Goal: Check status

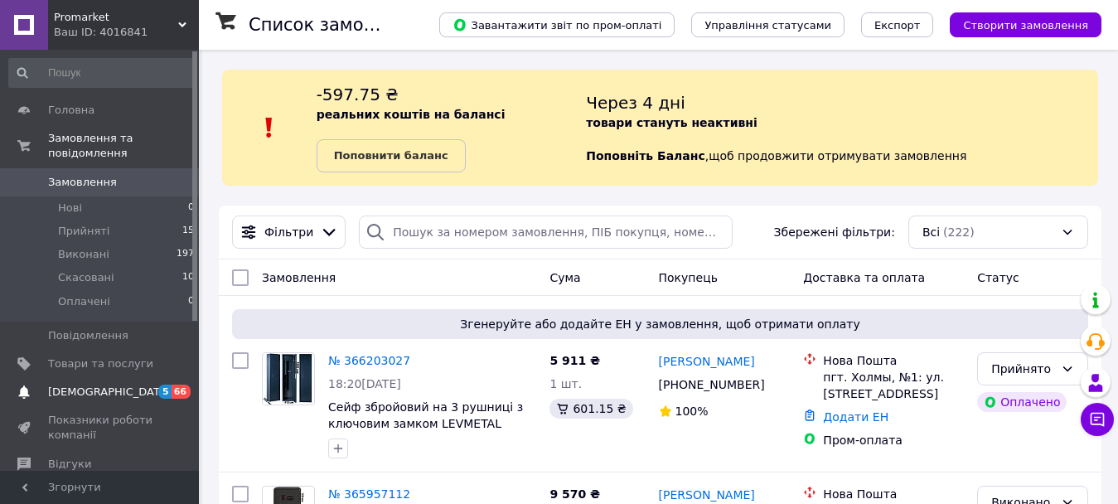
click at [119, 385] on span "[DEMOGRAPHIC_DATA]" at bounding box center [100, 392] width 105 height 15
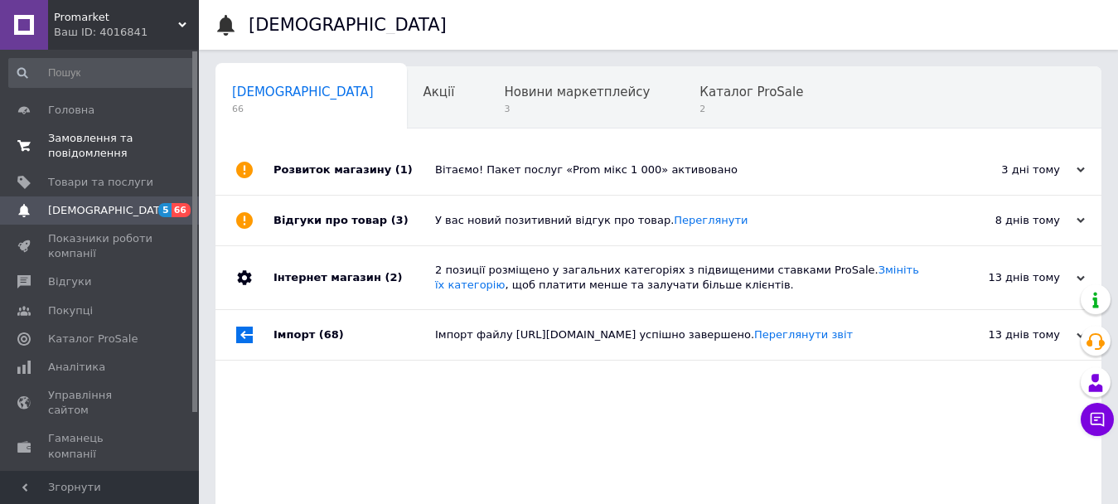
click at [117, 147] on span "Замовлення та повідомлення" at bounding box center [100, 146] width 105 height 30
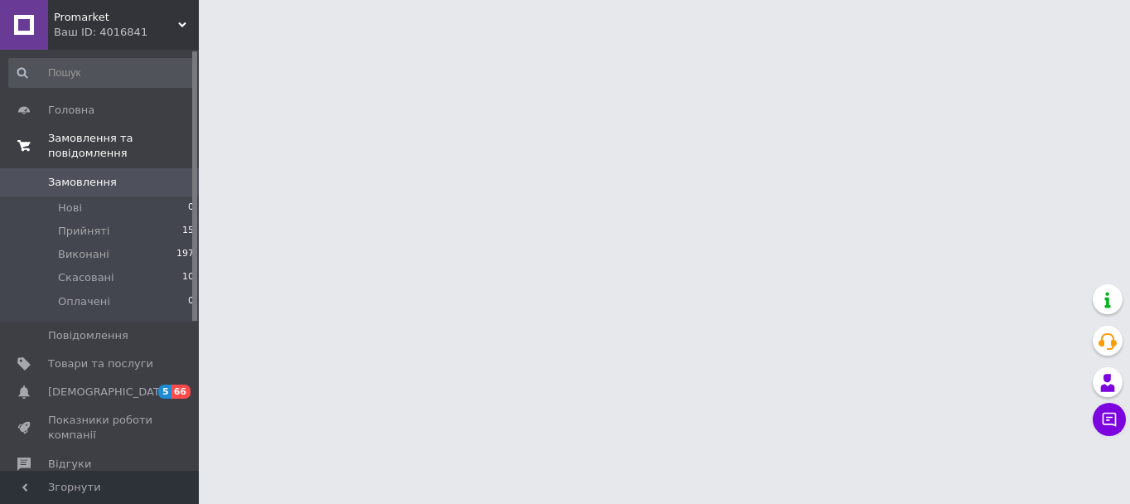
click at [117, 147] on link "Замовлення та повідомлення" at bounding box center [102, 145] width 204 height 43
